Goal: Find specific page/section: Find specific page/section

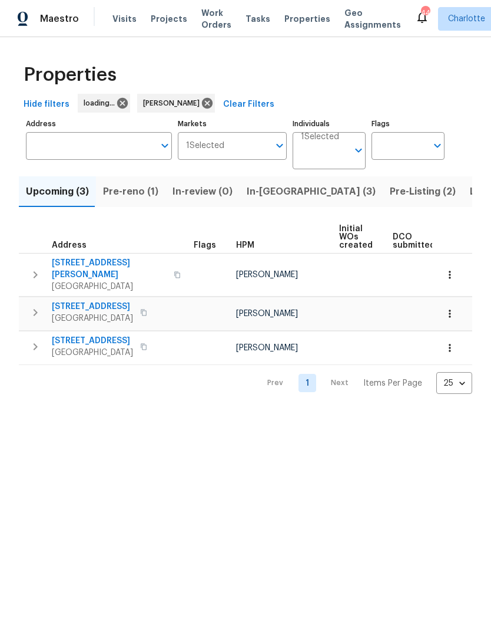
click at [141, 190] on span "Pre-reno (1)" at bounding box center [130, 191] width 55 height 16
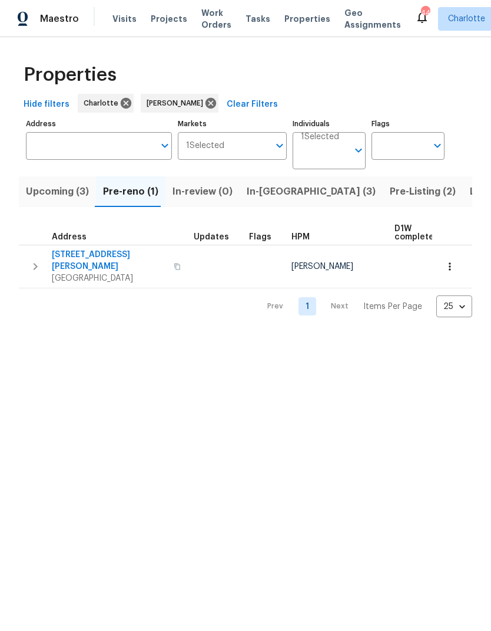
click at [96, 256] on span "163 Scanlon Rd" at bounding box center [109, 261] width 115 height 24
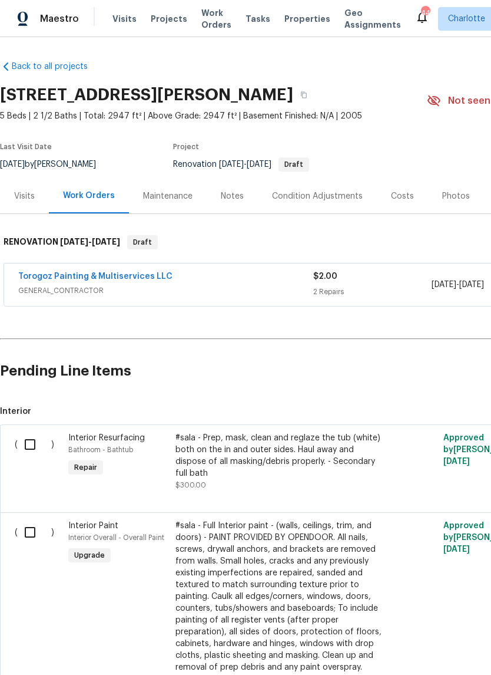
click at [224, 198] on div "Notes" at bounding box center [232, 196] width 23 height 12
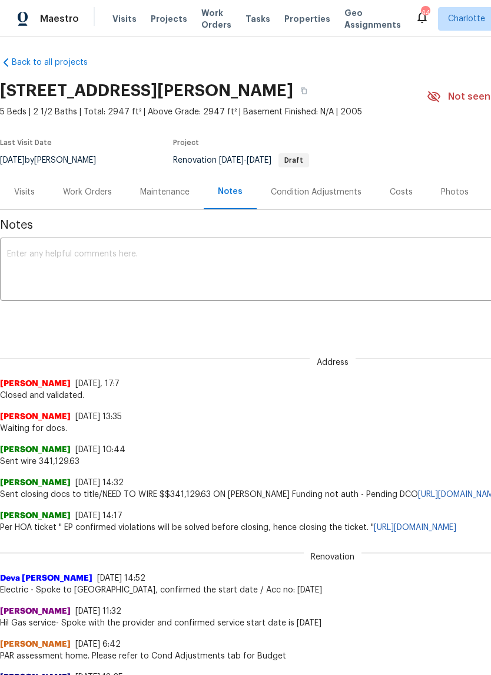
scroll to position [3, 0]
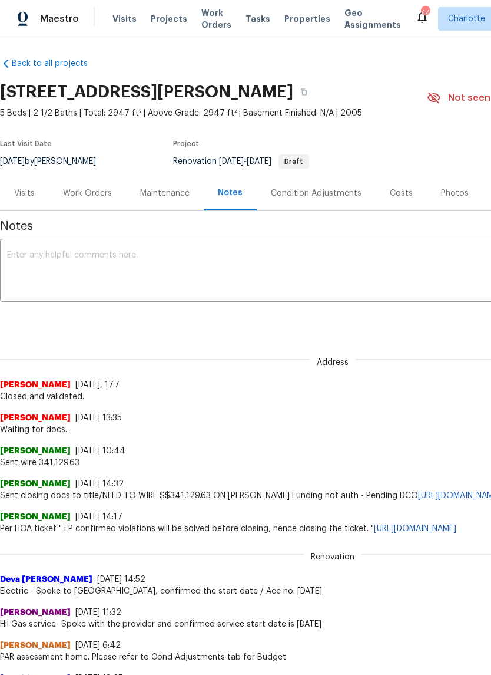
click at [341, 197] on div "Condition Adjustments" at bounding box center [316, 193] width 91 height 12
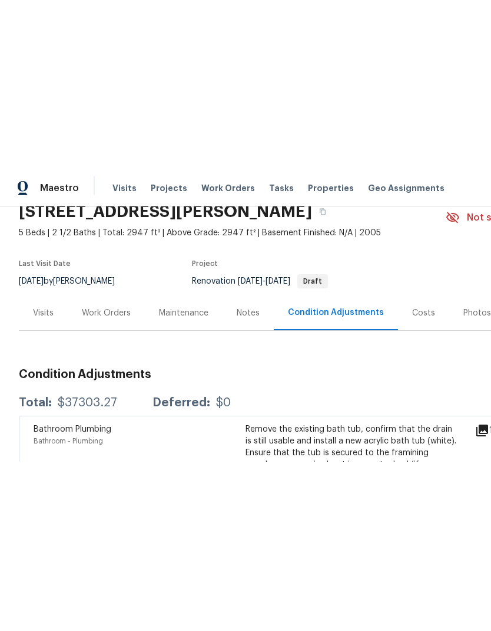
scroll to position [52, 0]
